Goal: Transaction & Acquisition: Purchase product/service

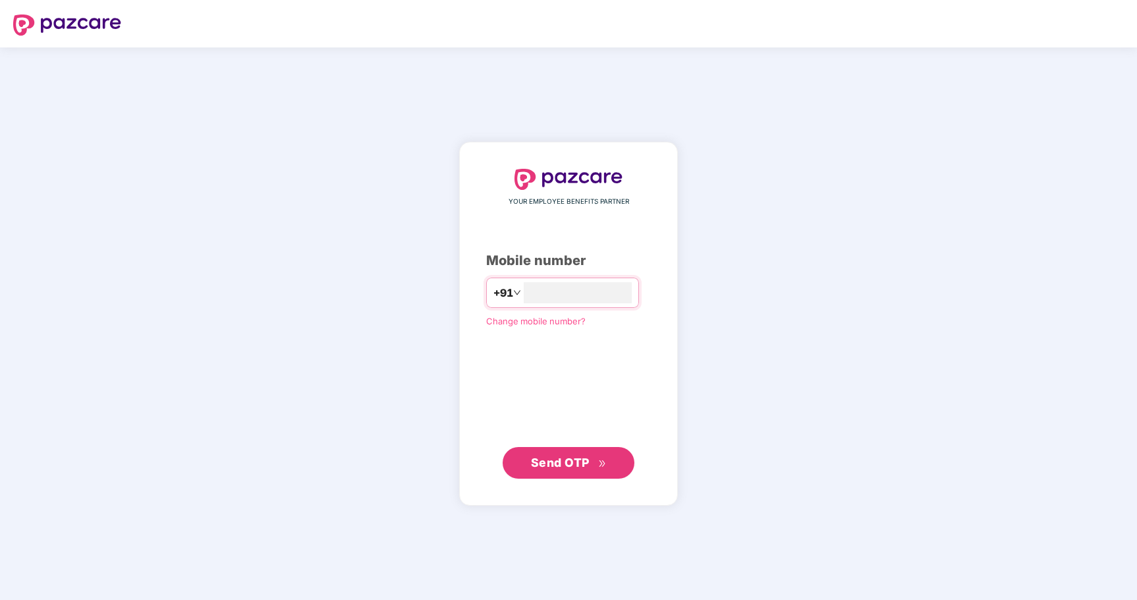
type input "**********"
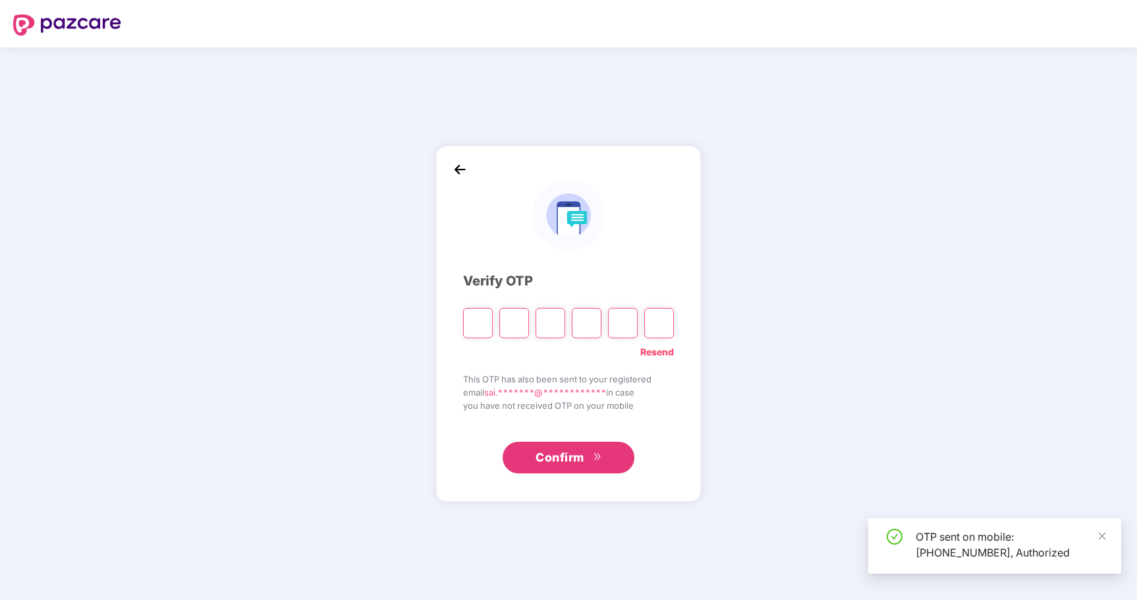
type input "*"
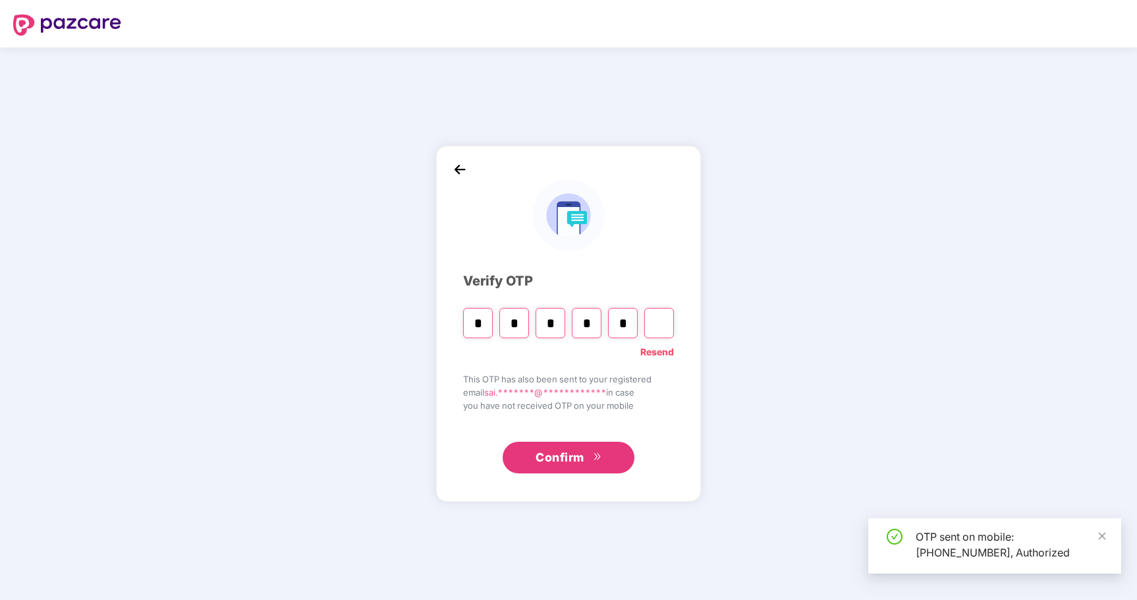
type input "*"
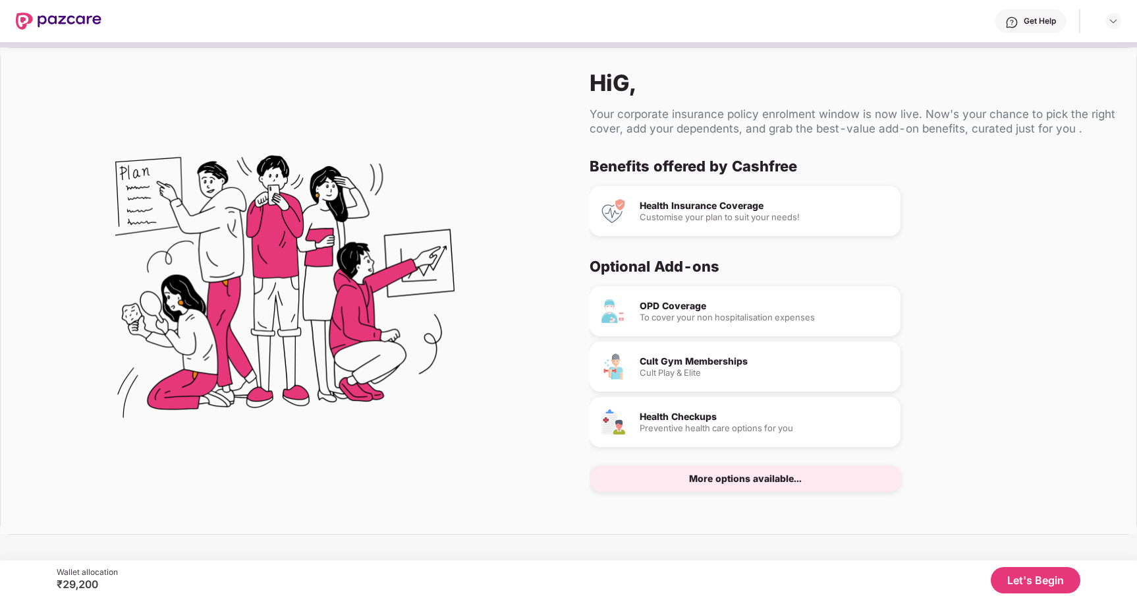
click at [475, 295] on div at bounding box center [285, 291] width 568 height 486
click at [731, 482] on div "More options available..." at bounding box center [745, 478] width 113 height 9
click at [1033, 581] on button "Let's Begin" at bounding box center [1036, 580] width 90 height 26
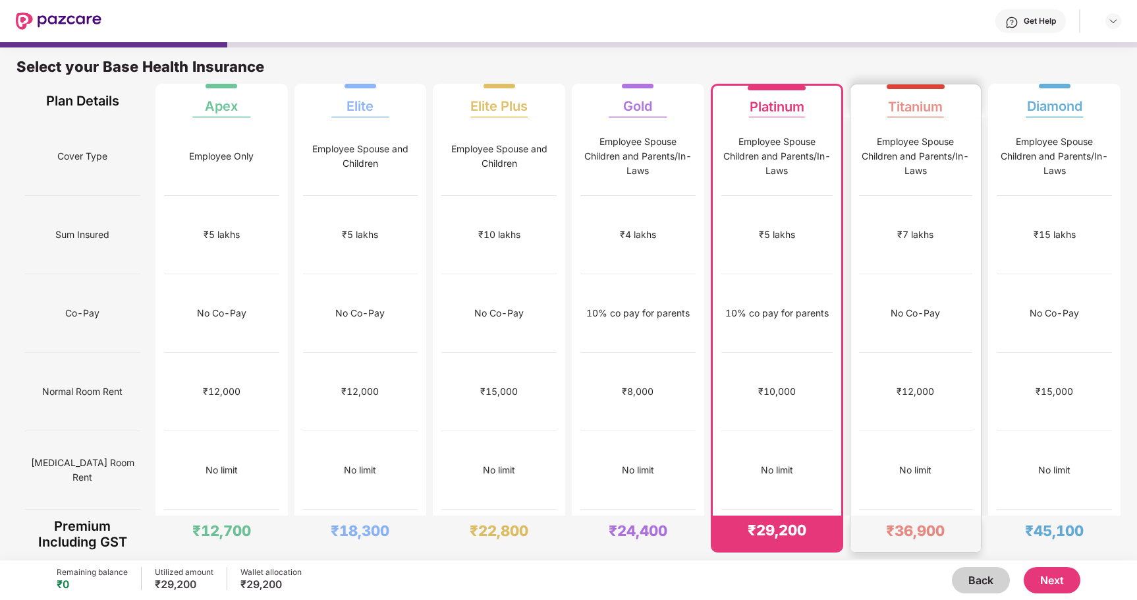
click at [918, 537] on div "₹36,900" at bounding box center [915, 530] width 59 height 18
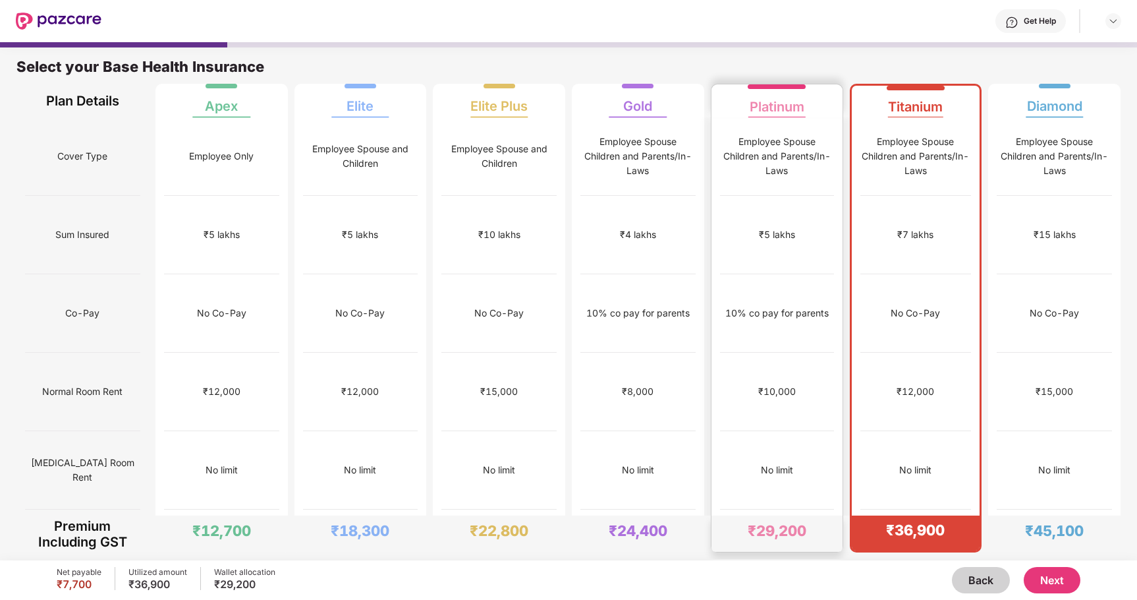
click at [770, 524] on div "₹29,200" at bounding box center [777, 530] width 59 height 18
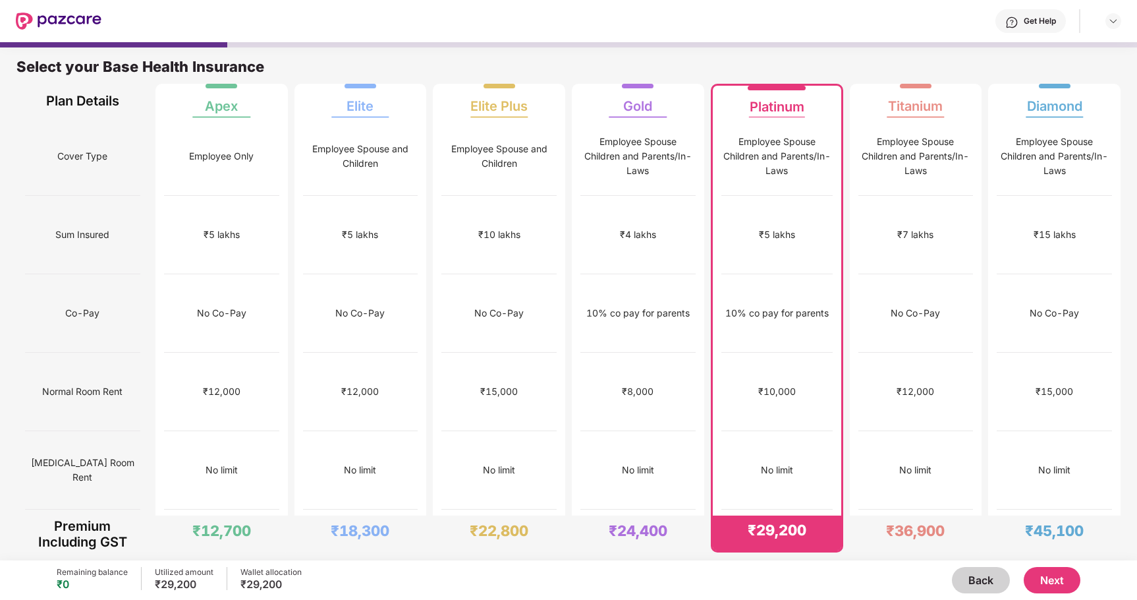
click at [1059, 577] on button "Next" at bounding box center [1052, 580] width 57 height 26
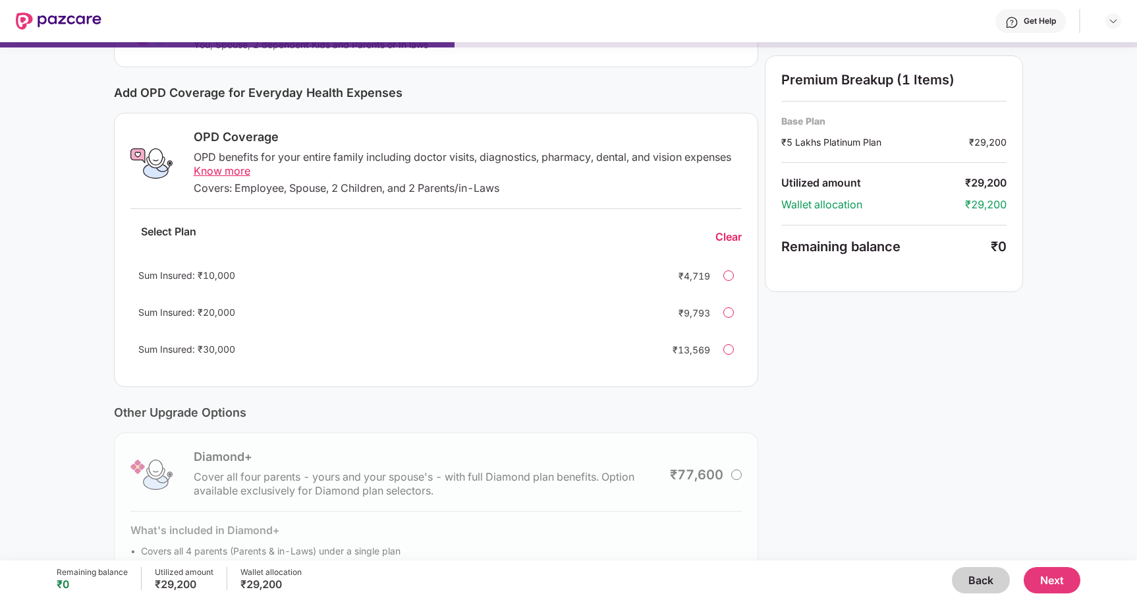
scroll to position [111, 0]
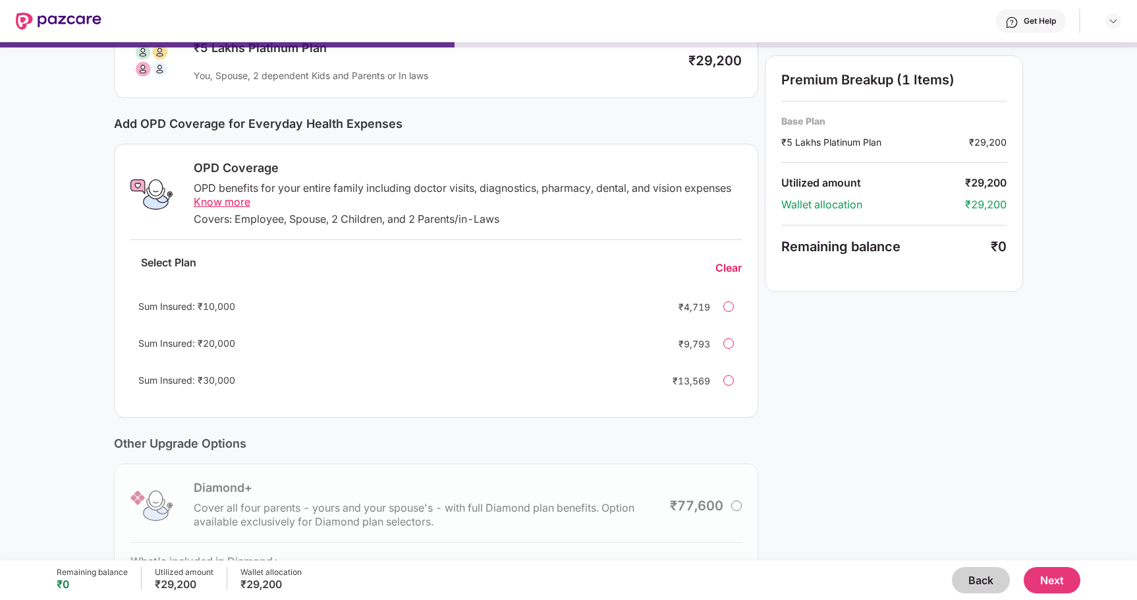
click at [731, 308] on div at bounding box center [728, 306] width 11 height 11
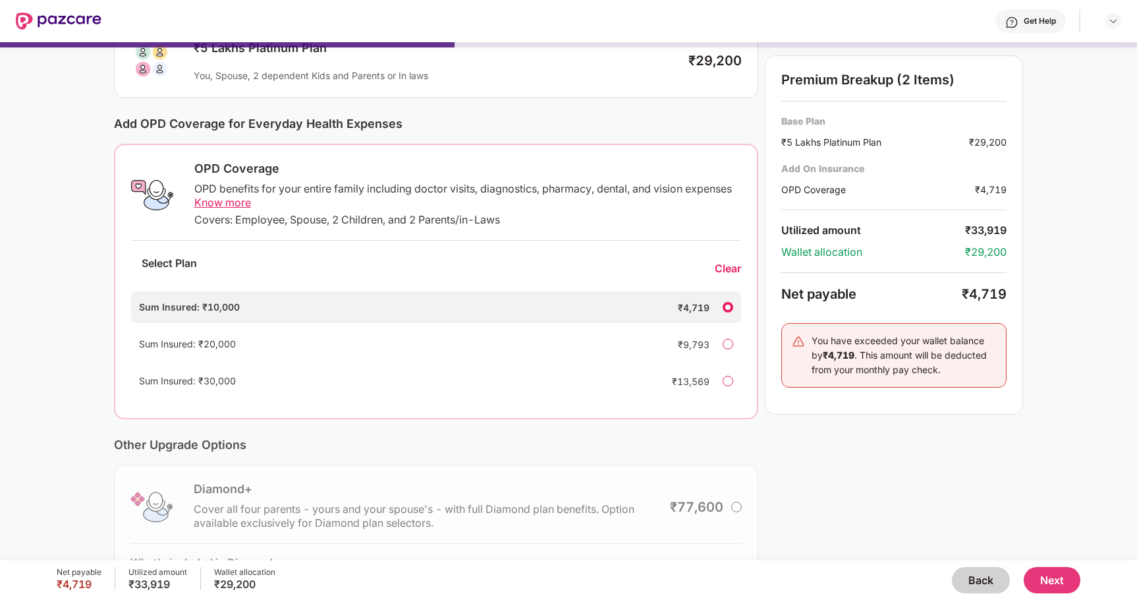
click at [726, 269] on div "Clear" at bounding box center [728, 269] width 26 height 14
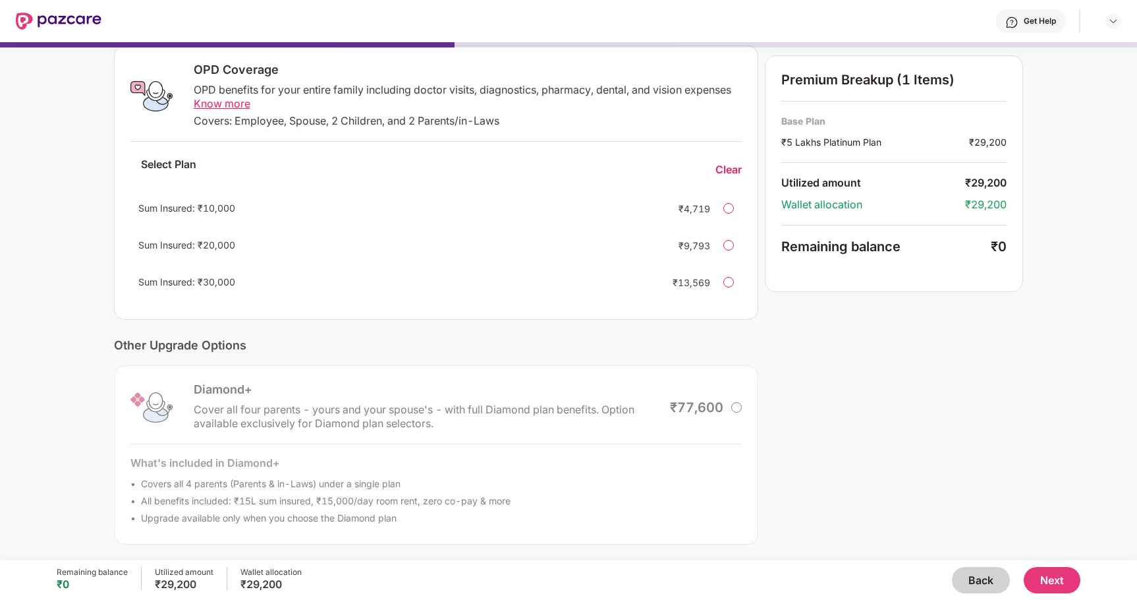
scroll to position [209, 0]
click at [731, 284] on div at bounding box center [728, 282] width 11 height 11
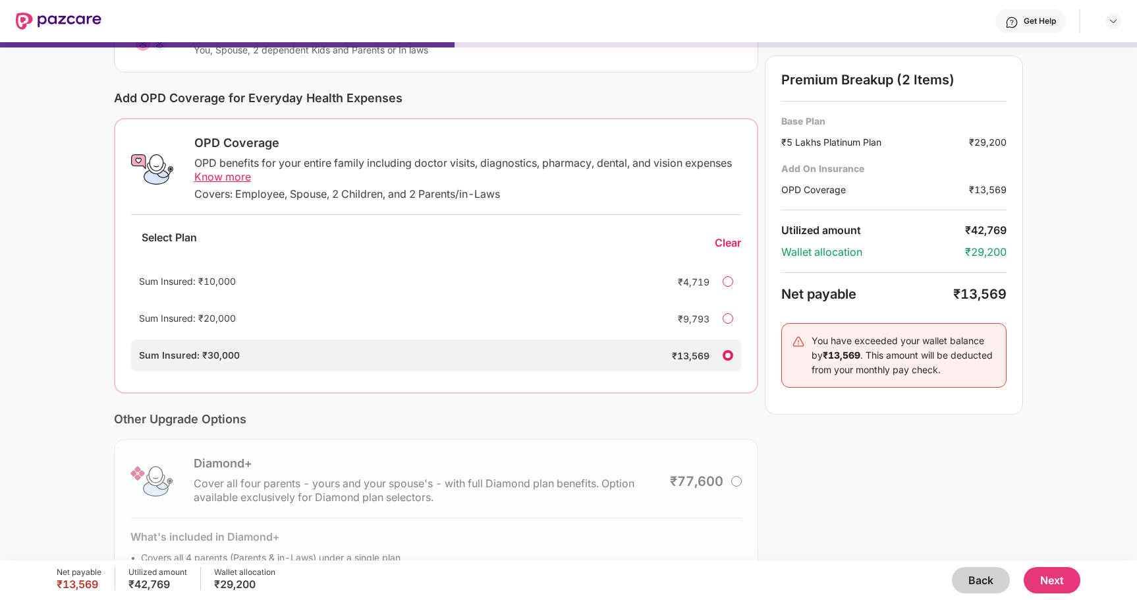
scroll to position [98, 0]
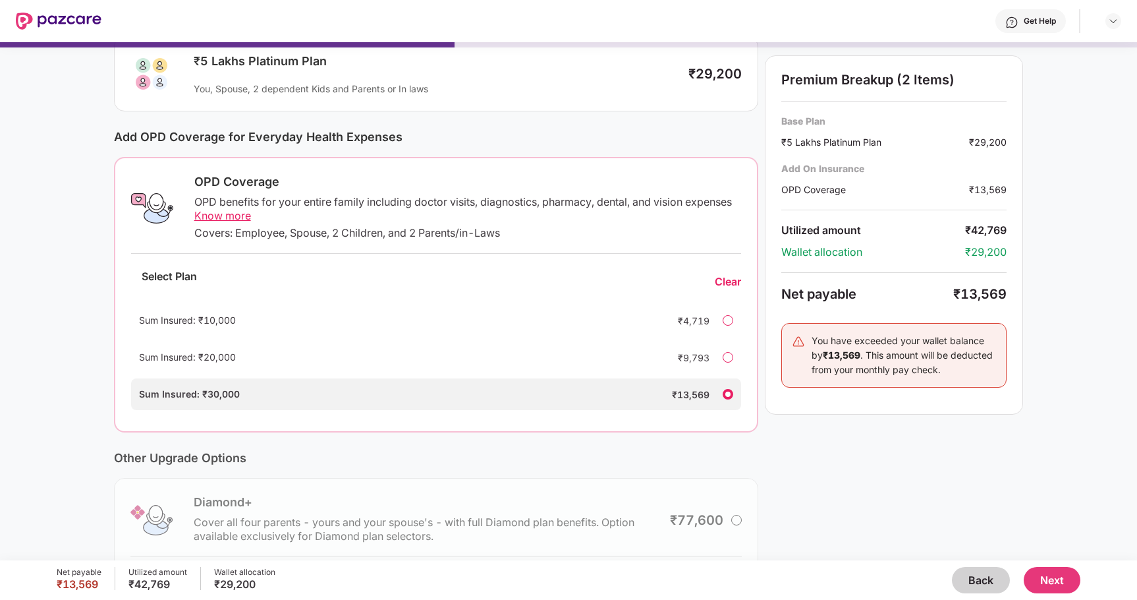
click at [727, 284] on div "Clear" at bounding box center [728, 282] width 26 height 14
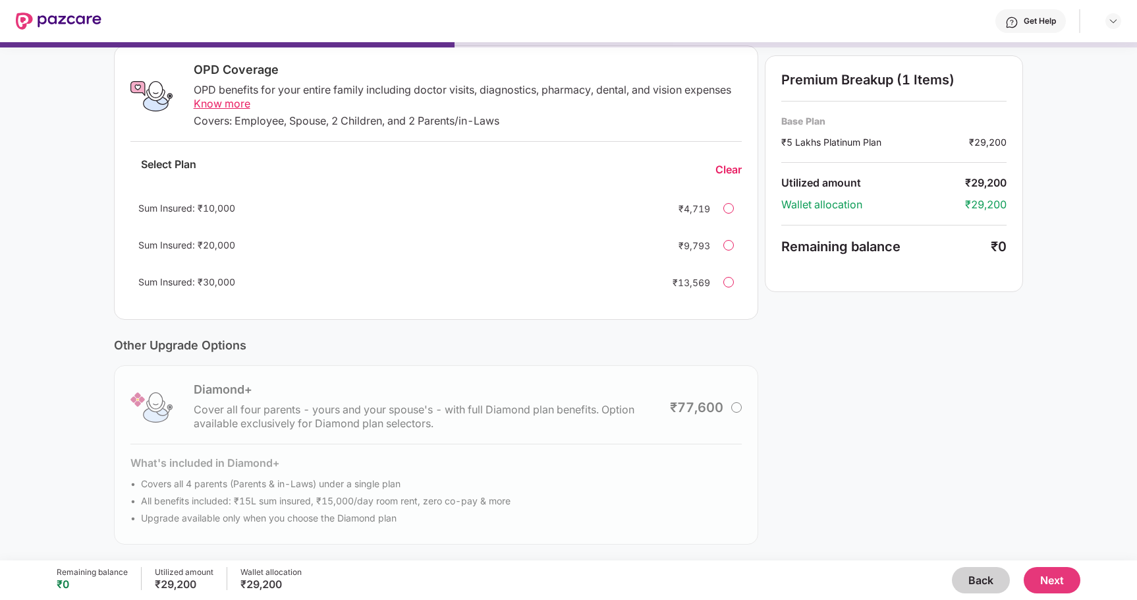
scroll to position [0, 0]
click at [378, 519] on div "Diamond+ Cover all four parents - yours and your spouse's - with full Diamond p…" at bounding box center [436, 454] width 645 height 179
click at [352, 519] on div "Diamond+ Cover all four parents - yours and your spouse's - with full Diamond p…" at bounding box center [436, 454] width 645 height 179
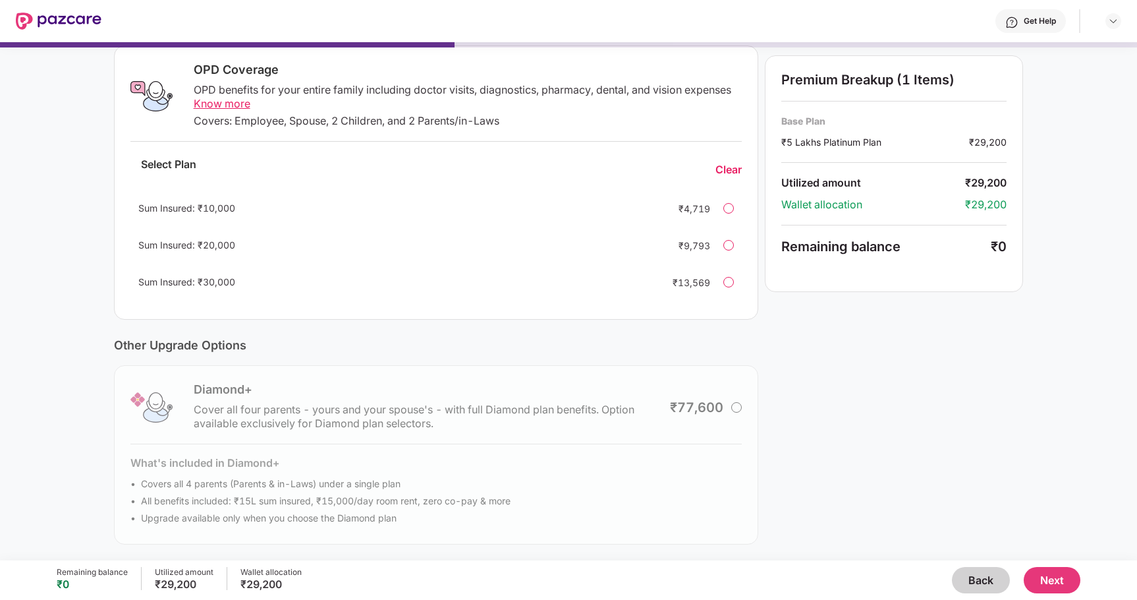
click at [156, 486] on div "Diamond+ Cover all four parents - yours and your spouse's - with full Diamond p…" at bounding box center [436, 454] width 645 height 179
